Goal: Task Accomplishment & Management: Manage account settings

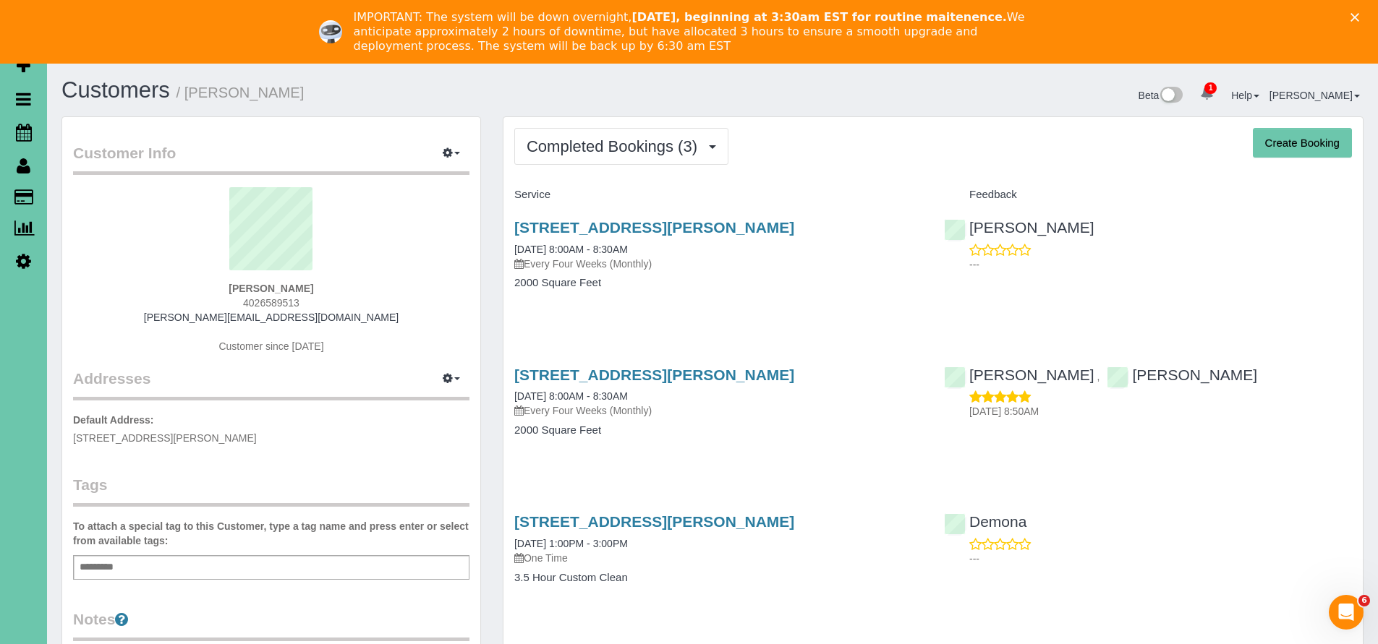
click at [1359, 15] on polygon "Close" at bounding box center [1354, 17] width 9 height 9
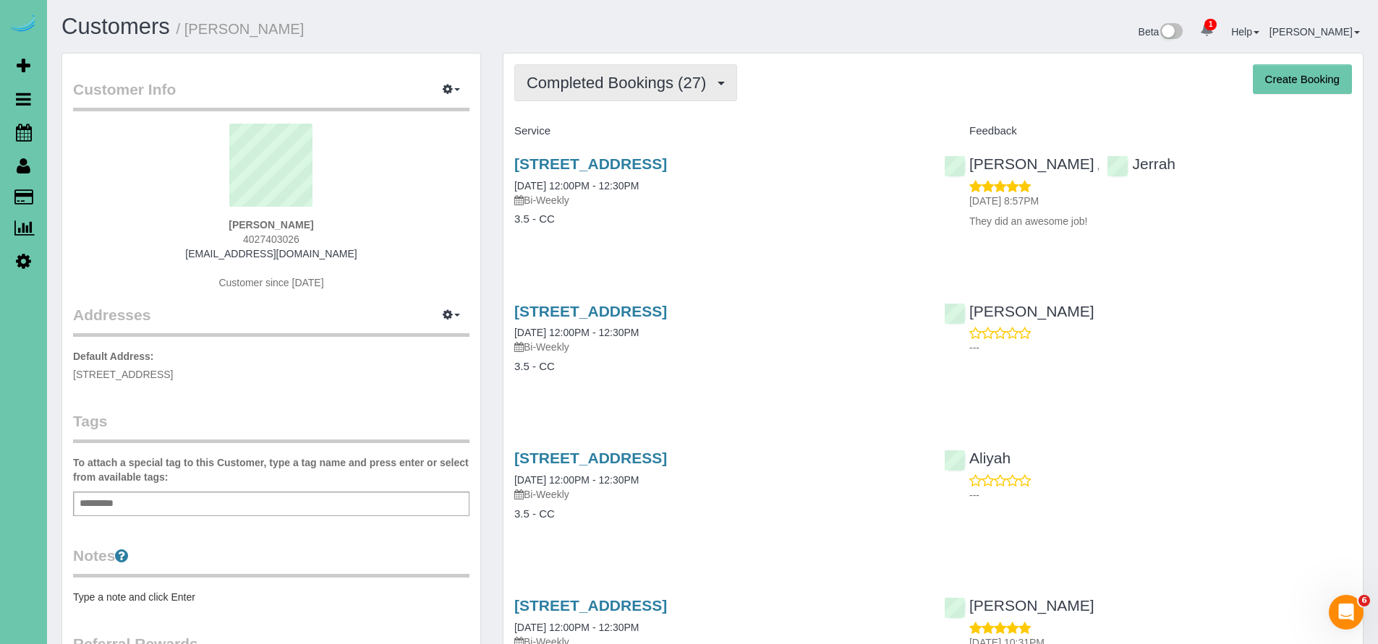
click at [623, 84] on span "Completed Bookings (27)" at bounding box center [620, 83] width 187 height 18
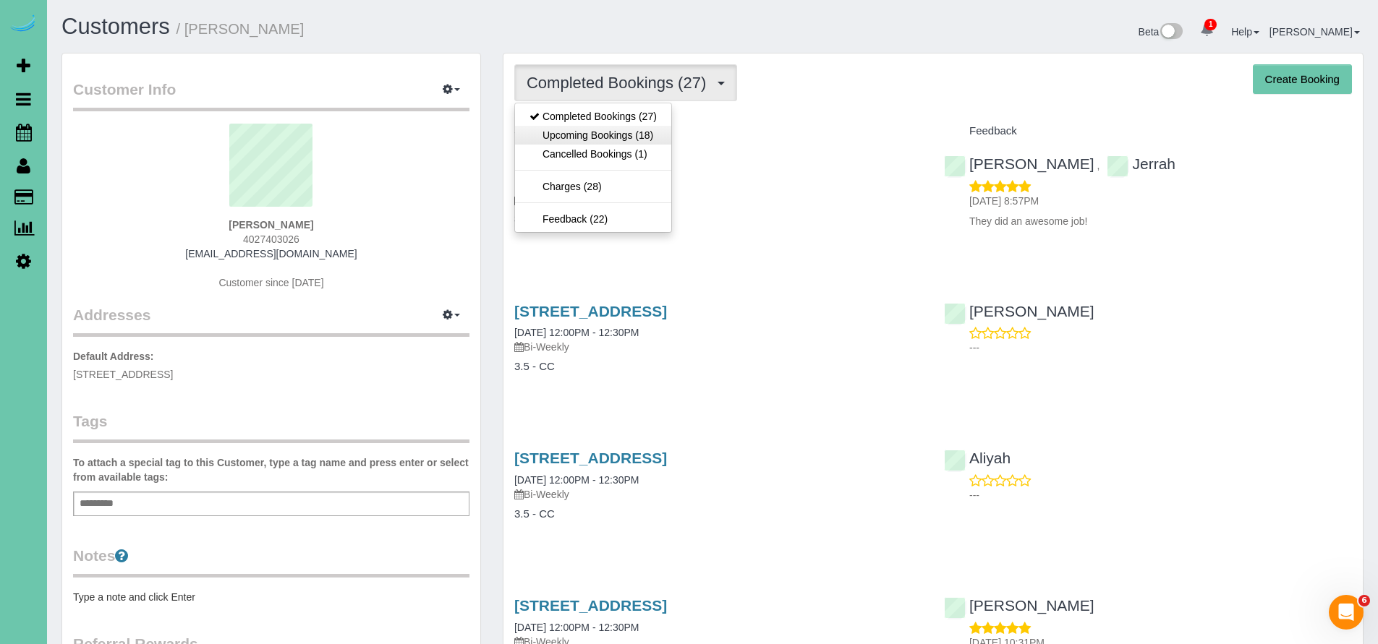
click at [597, 135] on link "Upcoming Bookings (18)" at bounding box center [593, 135] width 156 height 19
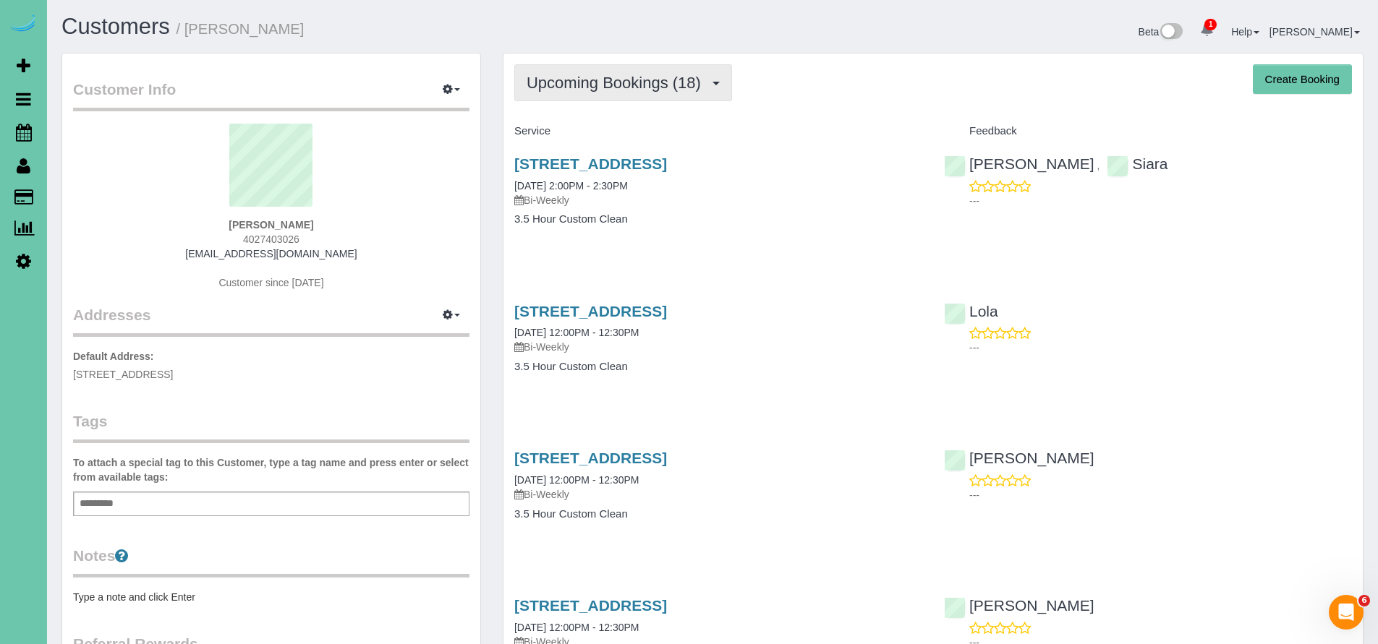
click at [616, 87] on span "Upcoming Bookings (18)" at bounding box center [618, 83] width 182 height 18
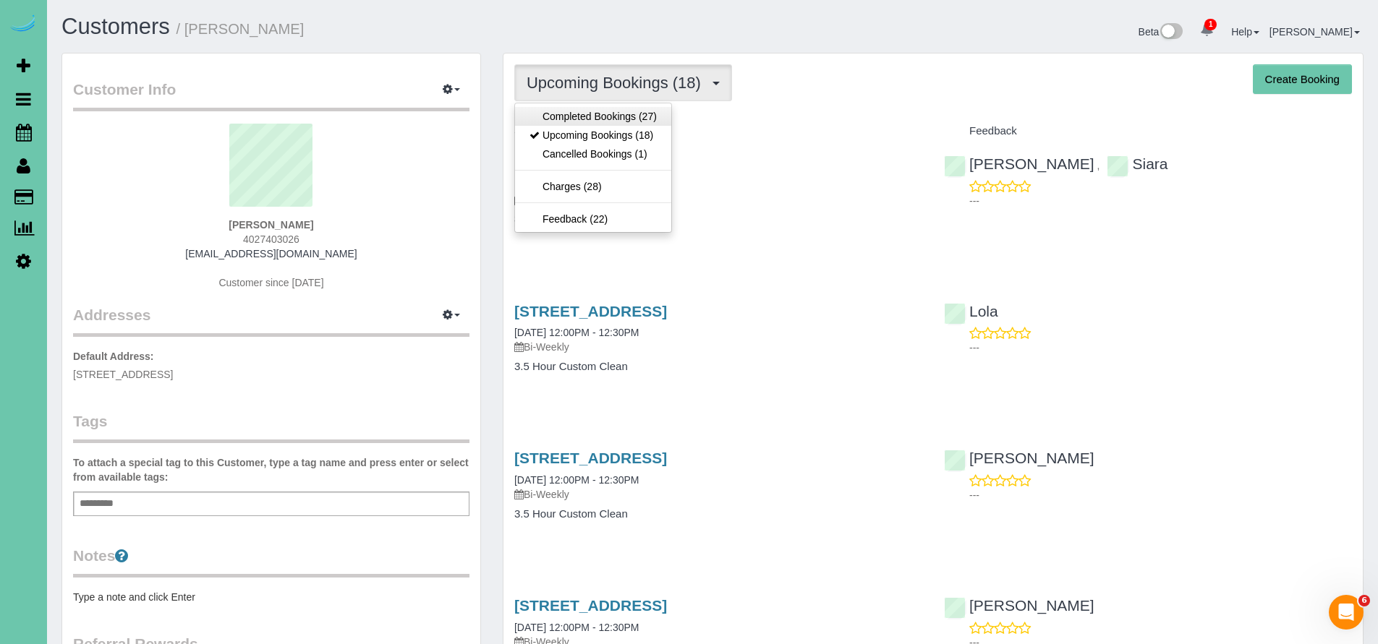
click at [614, 117] on link "Completed Bookings (27)" at bounding box center [593, 116] width 156 height 19
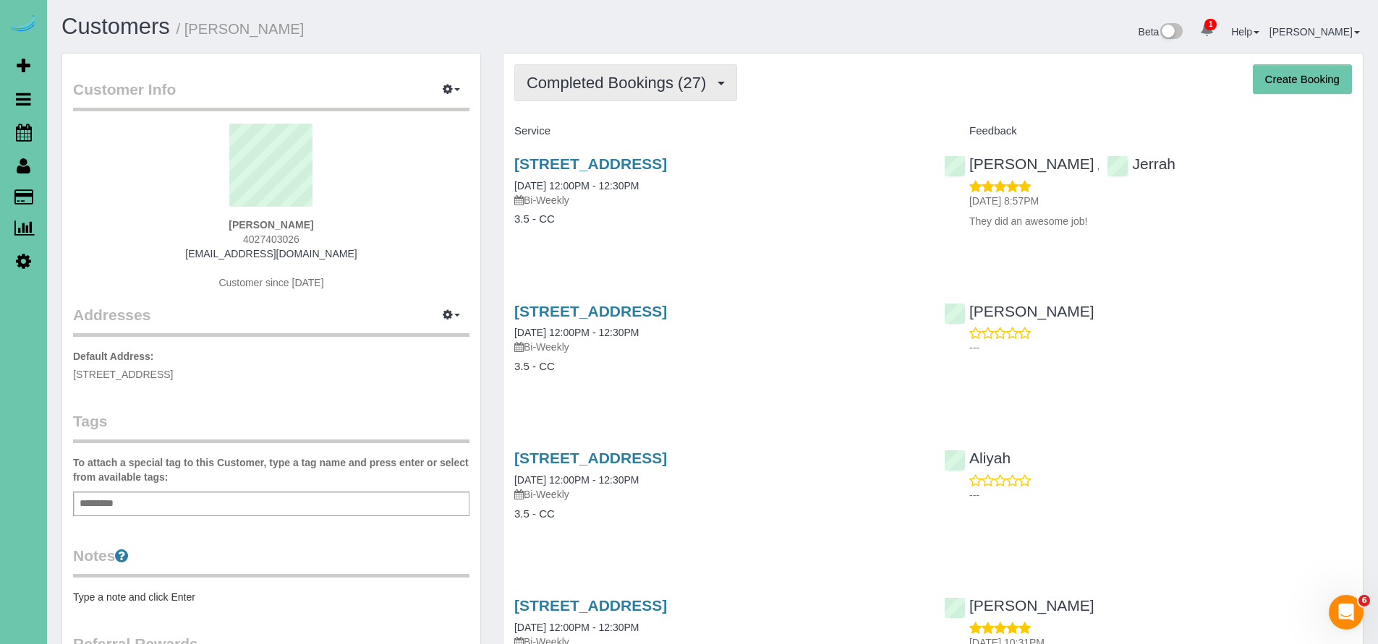
click at [592, 86] on span "Completed Bookings (27)" at bounding box center [620, 83] width 187 height 18
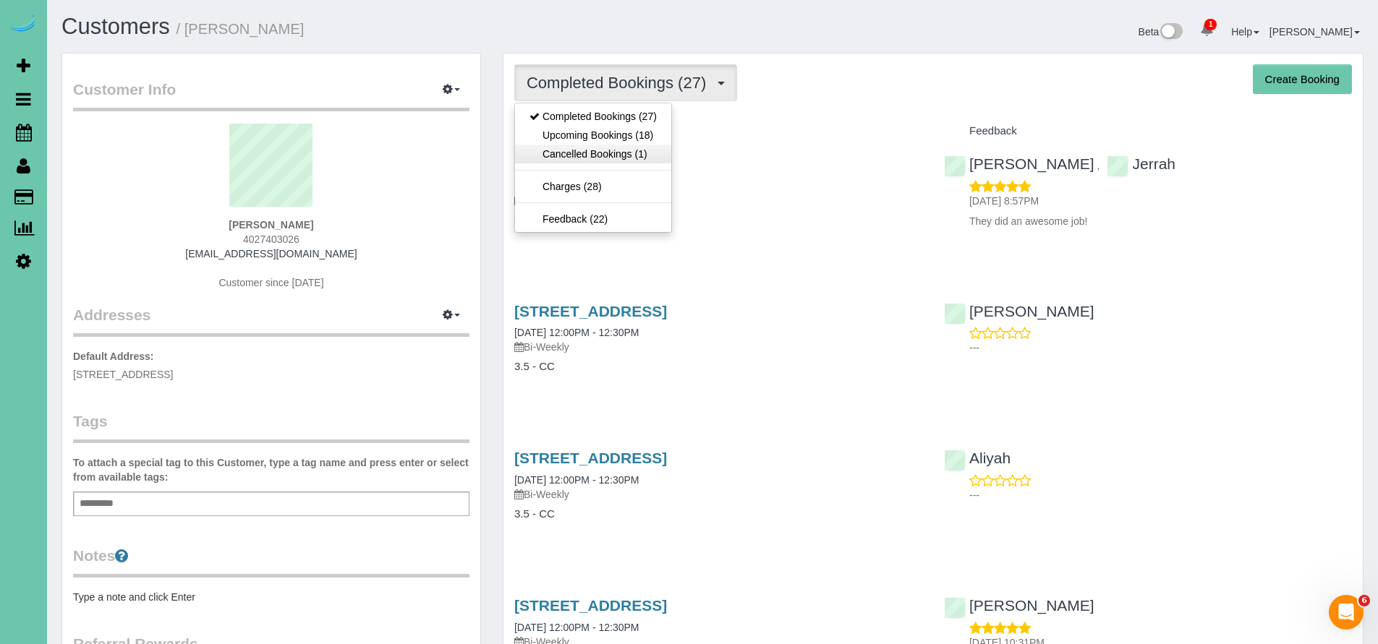
click at [602, 160] on link "Cancelled Bookings (1)" at bounding box center [593, 154] width 156 height 19
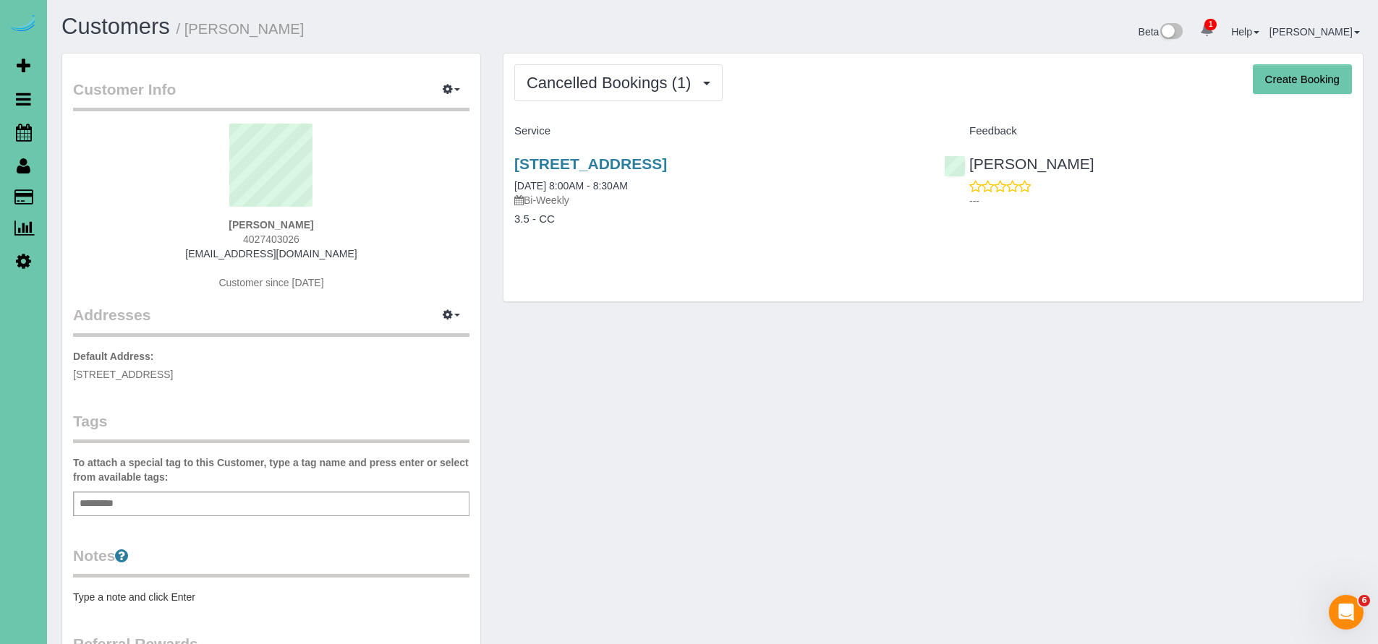
click at [605, 104] on div "Cancelled Bookings (1) Completed Bookings (27) Upcoming Bookings (18) Cancelled…" at bounding box center [932, 178] width 859 height 248
click at [608, 87] on span "Cancelled Bookings (1)" at bounding box center [612, 83] width 171 height 18
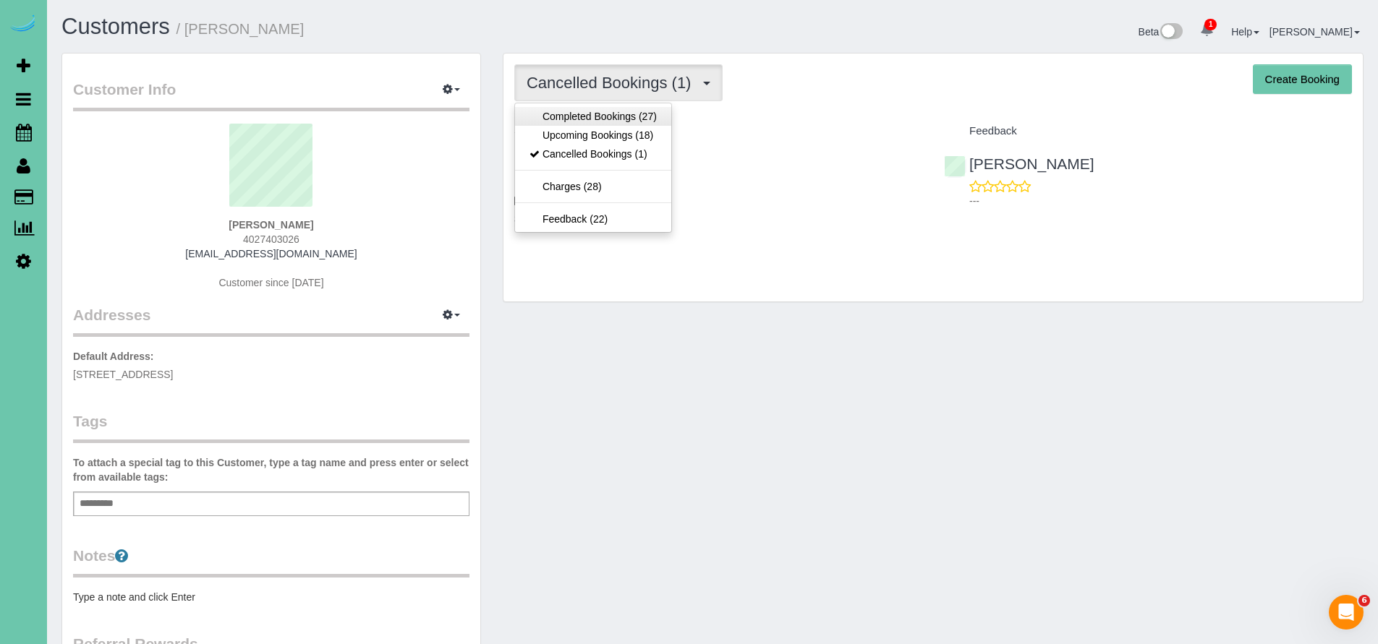
click at [589, 108] on link "Completed Bookings (27)" at bounding box center [593, 116] width 156 height 19
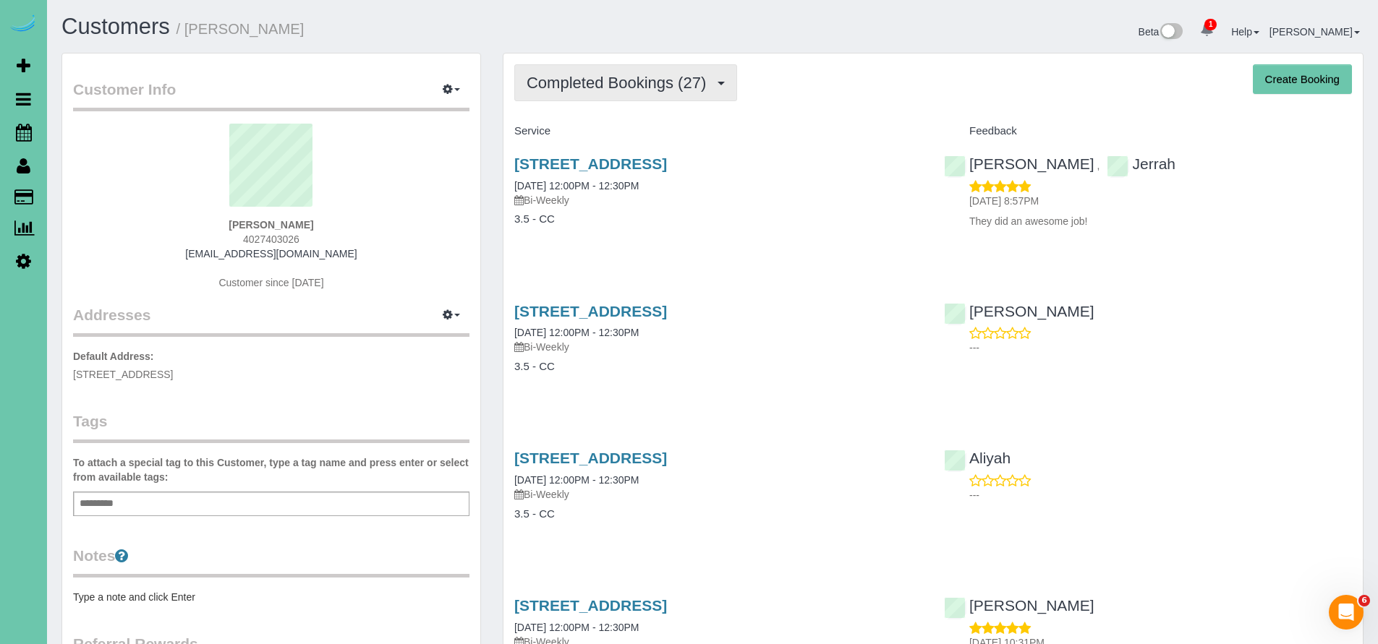
click at [595, 84] on span "Completed Bookings (27)" at bounding box center [620, 83] width 187 height 18
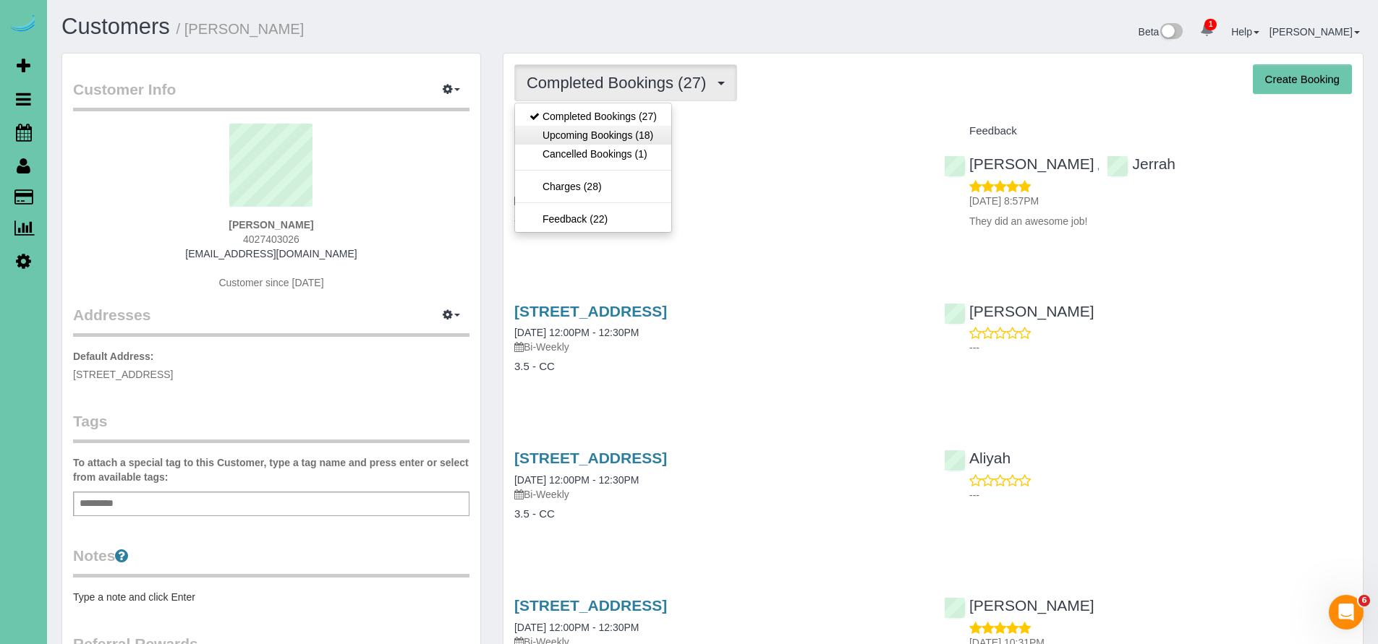
click at [595, 129] on link "Upcoming Bookings (18)" at bounding box center [593, 135] width 156 height 19
